Goal: Entertainment & Leisure: Consume media (video, audio)

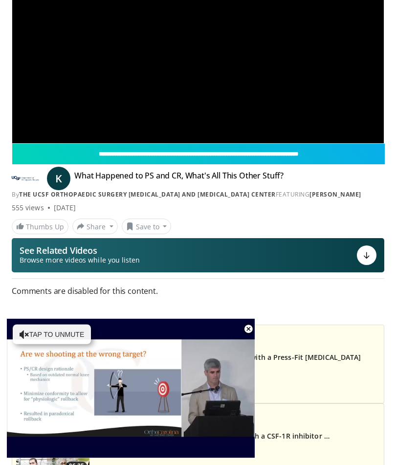
scroll to position [119, 0]
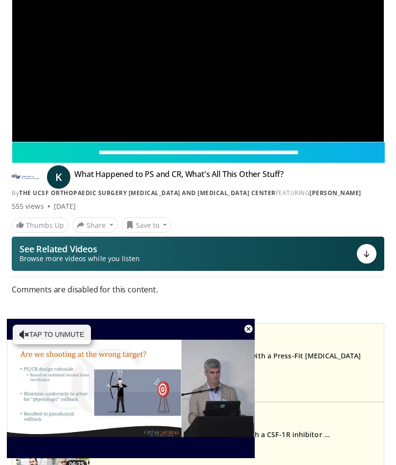
click at [258, 87] on div "**********" at bounding box center [197, 37] width 371 height 209
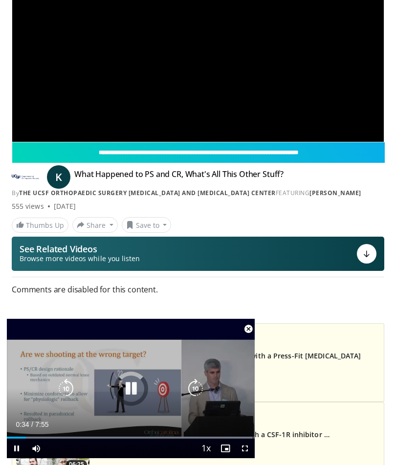
click at [19, 438] on div "Loaded : 99.03%" at bounding box center [131, 433] width 248 height 9
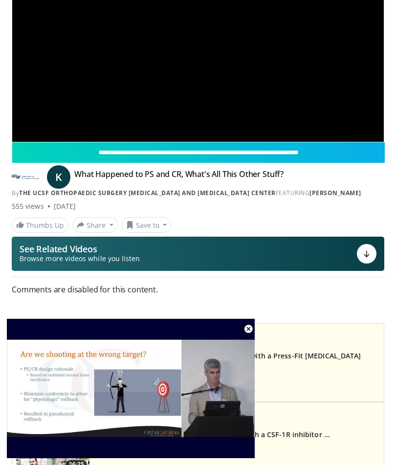
click at [344, 298] on div "Comments are disabled for this content." at bounding box center [198, 294] width 372 height 23
